Goal: Task Accomplishment & Management: Manage account settings

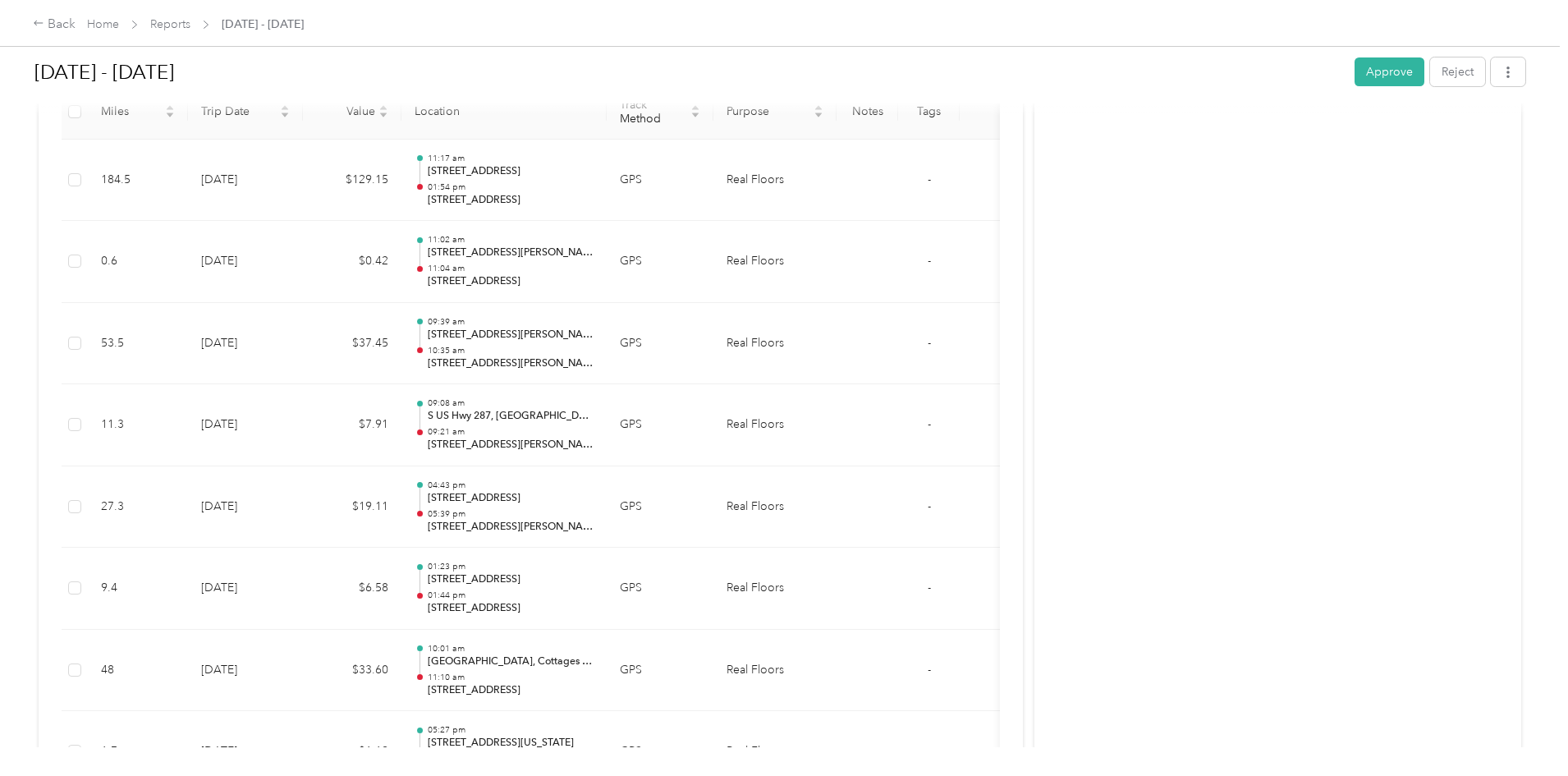
scroll to position [371, 0]
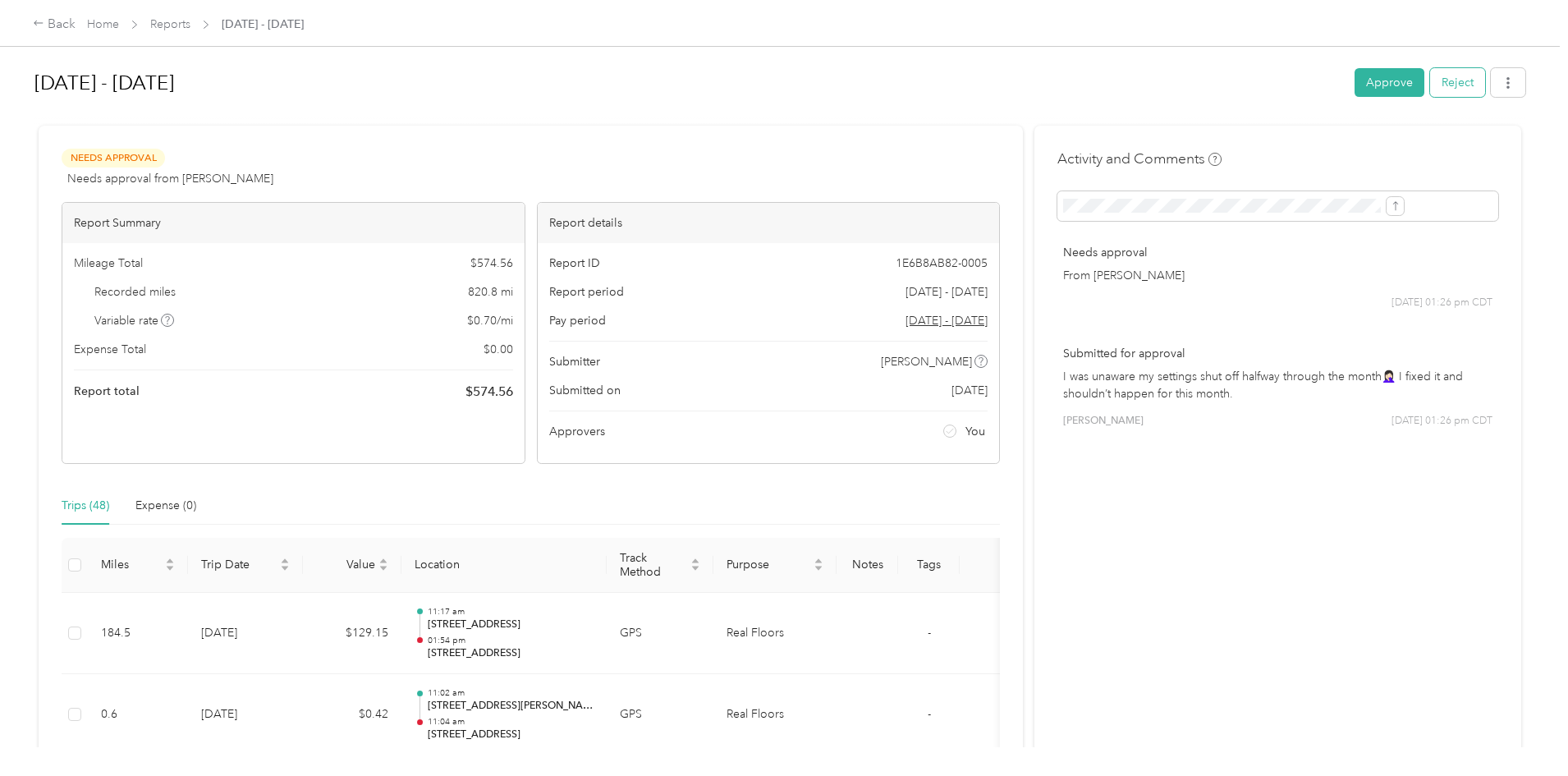
click at [1431, 86] on button "Reject" at bounding box center [1458, 83] width 55 height 29
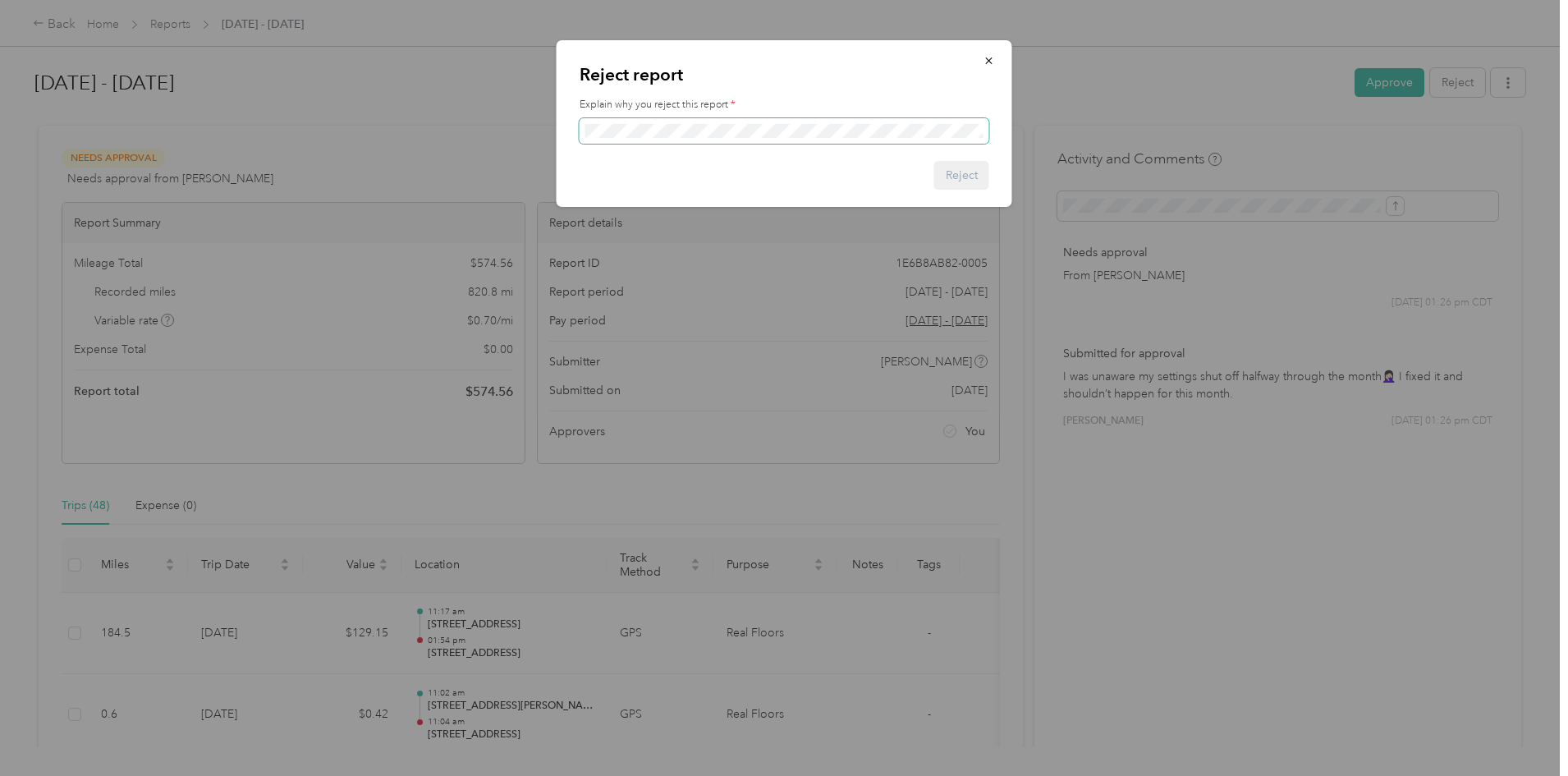
click at [658, 118] on span at bounding box center [784, 130] width 410 height 26
click at [957, 175] on button "Reject" at bounding box center [962, 175] width 55 height 29
